Goal: Task Accomplishment & Management: Manage account settings

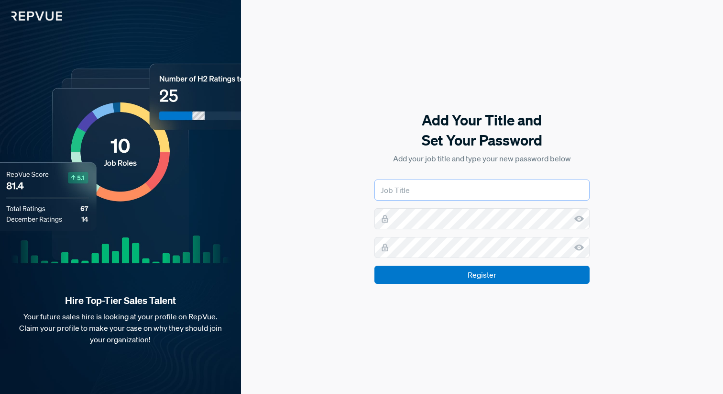
click at [401, 194] on input "text" at bounding box center [482, 189] width 215 height 21
type input "Senior Director, Culture & Engagement"
click at [375, 265] on input "Register" at bounding box center [482, 274] width 215 height 18
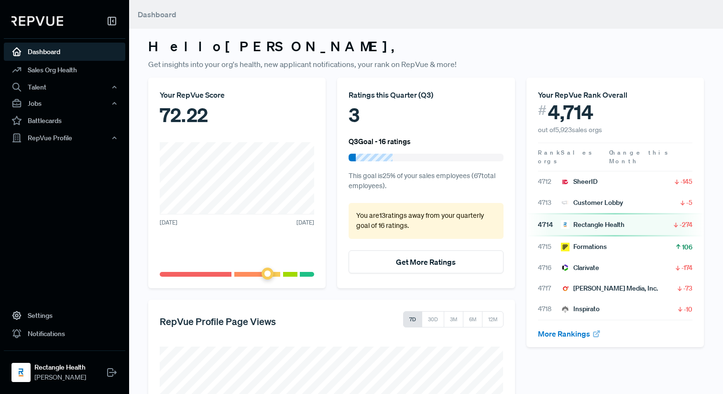
click at [434, 114] on div "3" at bounding box center [426, 114] width 154 height 29
click at [45, 70] on link "Sales Org Health" at bounding box center [64, 70] width 121 height 18
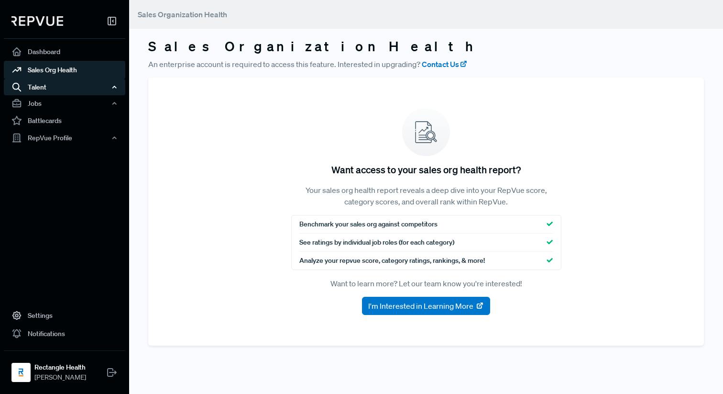
click at [46, 87] on div "Talent" at bounding box center [64, 87] width 121 height 16
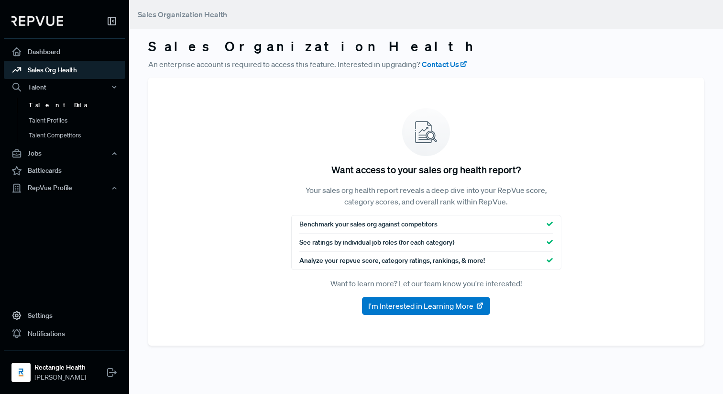
click at [45, 100] on link "Talent Data" at bounding box center [77, 105] width 121 height 15
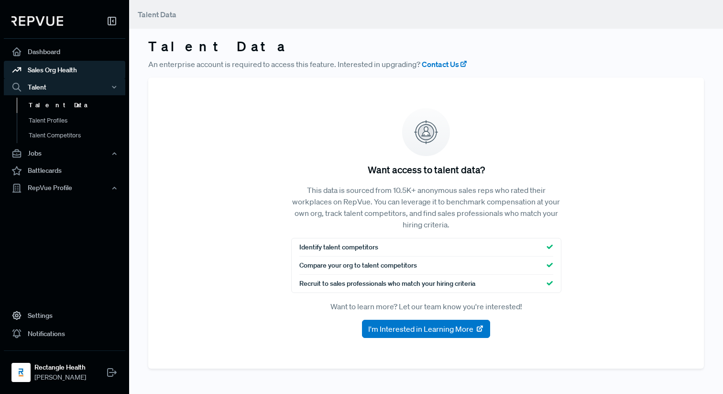
click at [51, 67] on link "Sales Org Health" at bounding box center [64, 70] width 121 height 18
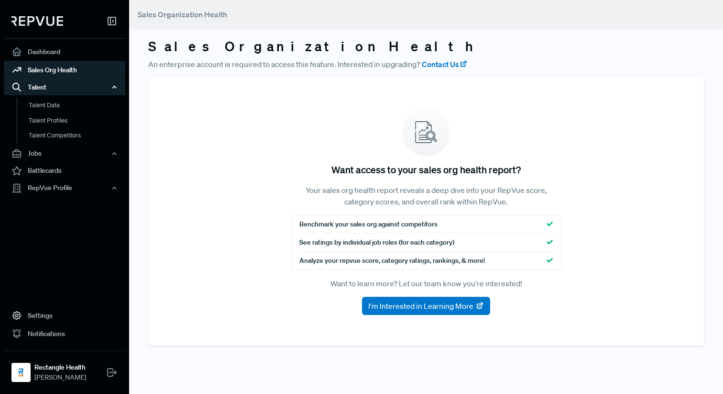
click at [111, 86] on icon "button" at bounding box center [114, 87] width 7 height 7
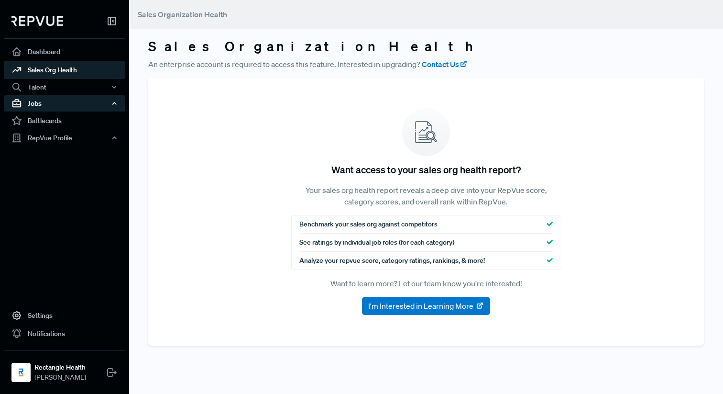
click at [84, 102] on div "Jobs" at bounding box center [64, 103] width 121 height 16
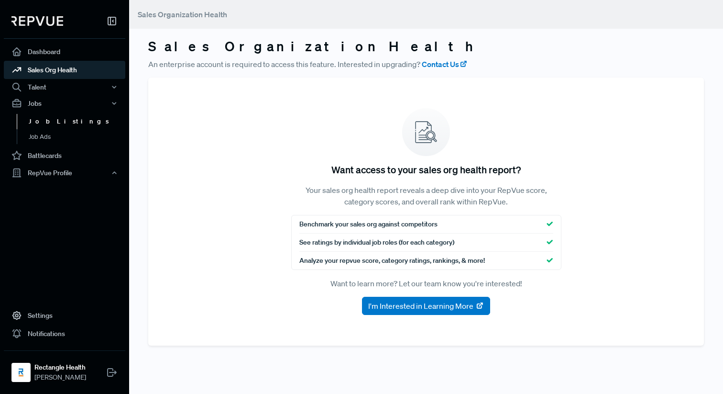
click at [56, 121] on link "Job Listings" at bounding box center [77, 121] width 121 height 15
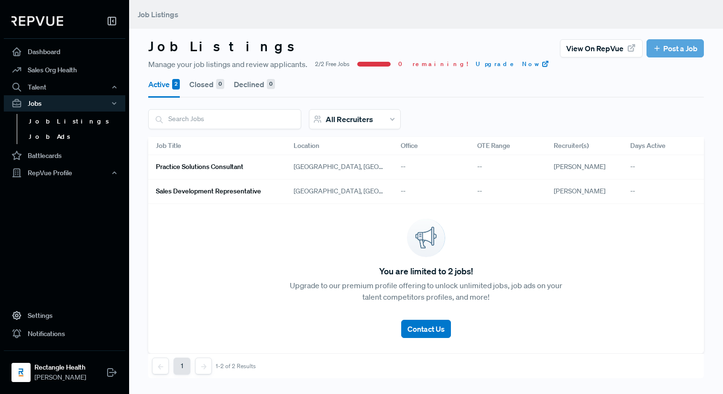
click at [49, 139] on link "Job Ads" at bounding box center [77, 136] width 121 height 15
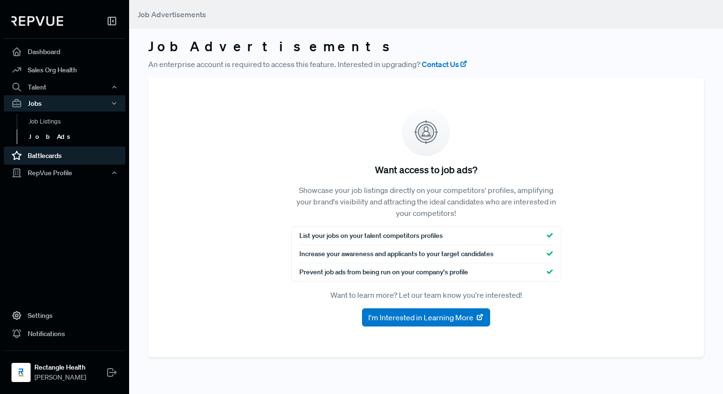
click at [47, 151] on link "Battlecards" at bounding box center [64, 155] width 121 height 18
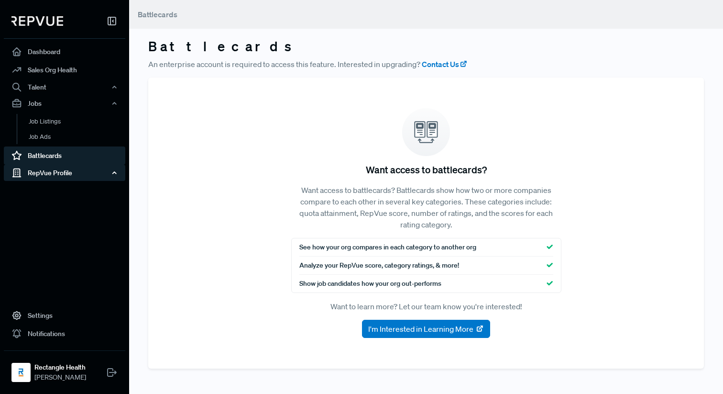
click at [50, 169] on div "RepVue Profile" at bounding box center [64, 173] width 121 height 16
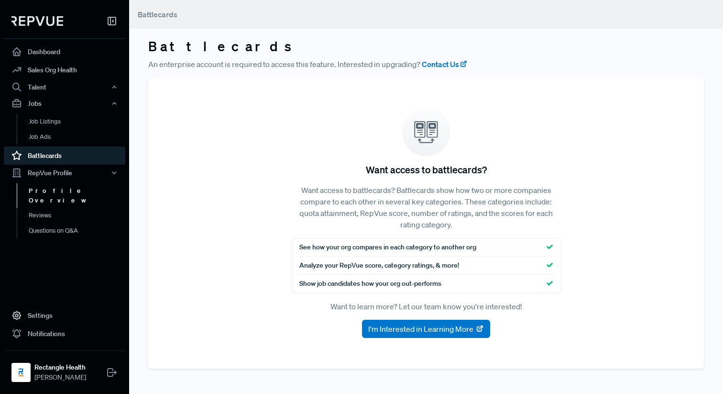
click at [46, 188] on link "Profile Overview" at bounding box center [77, 195] width 121 height 24
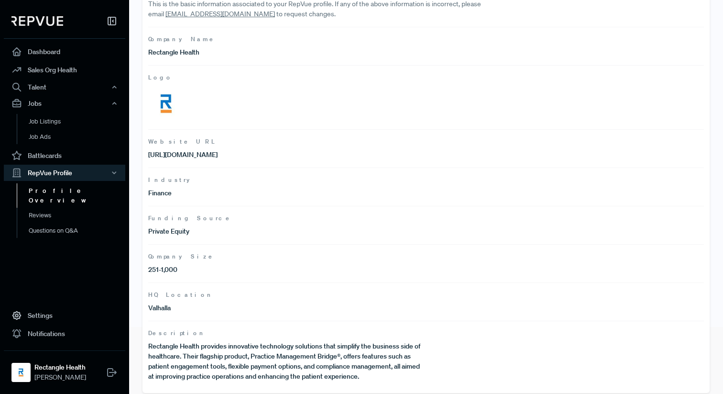
scroll to position [74, 0]
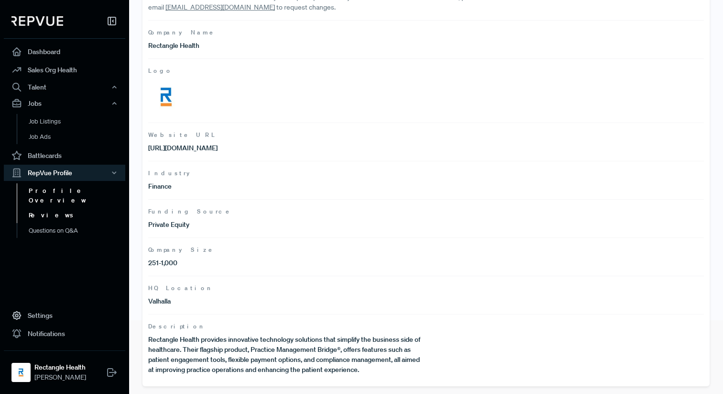
click at [38, 208] on link "Reviews" at bounding box center [77, 215] width 121 height 15
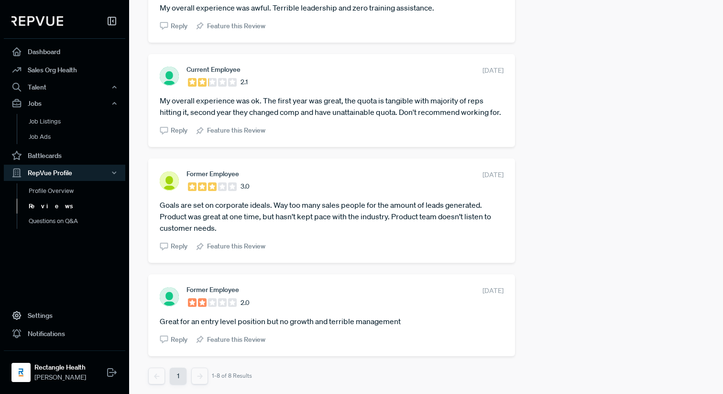
scroll to position [638, 0]
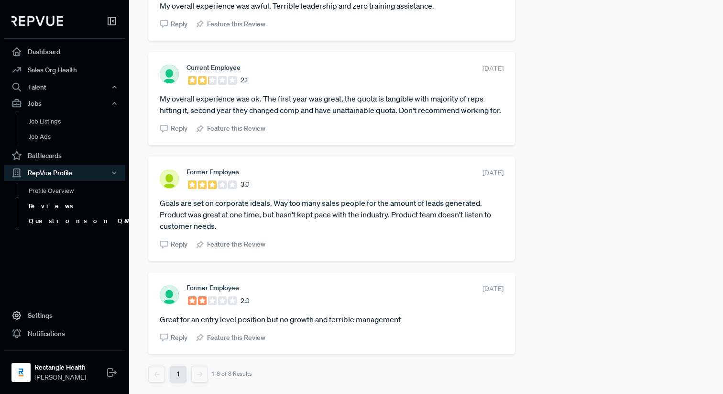
click at [52, 220] on link "Questions on Q&A" at bounding box center [77, 220] width 121 height 15
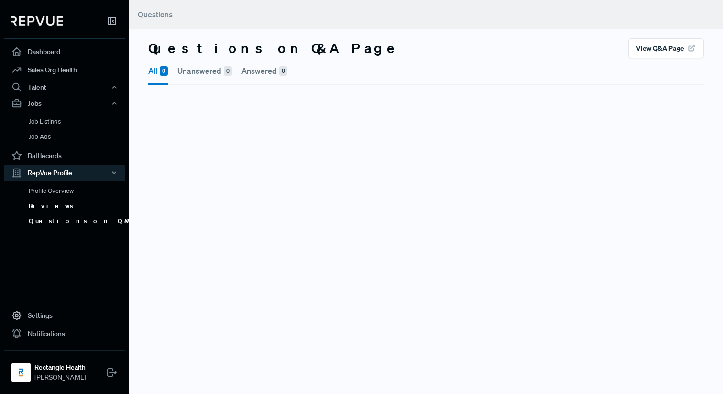
click at [34, 204] on link "Reviews" at bounding box center [77, 206] width 121 height 15
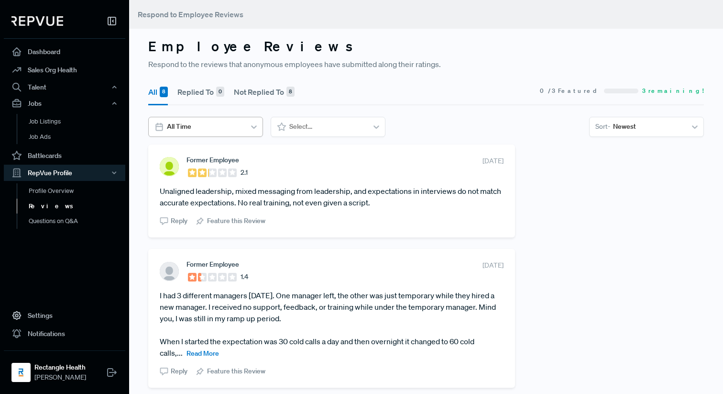
click at [255, 132] on div at bounding box center [253, 126] width 17 height 17
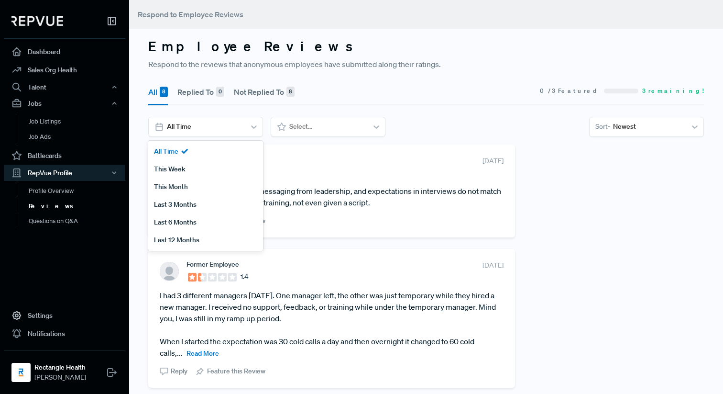
click at [497, 132] on section "All Time, 1 of 6. 6 results available. Use Up and Down to choose options, press…" at bounding box center [426, 127] width 556 height 20
